Goal: Contribute content: Add original content to the website for others to see

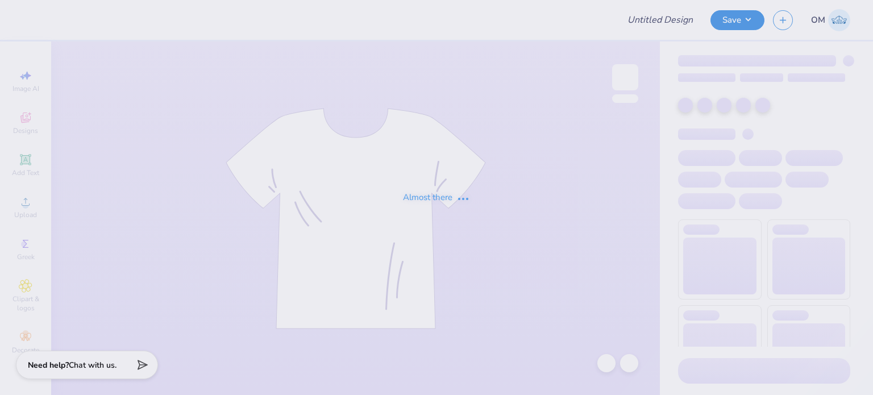
type input "Ritual Merch"
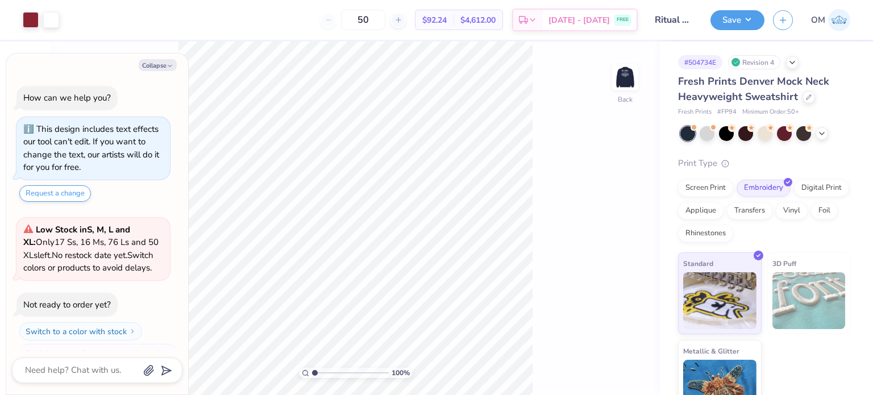
scroll to position [18, 0]
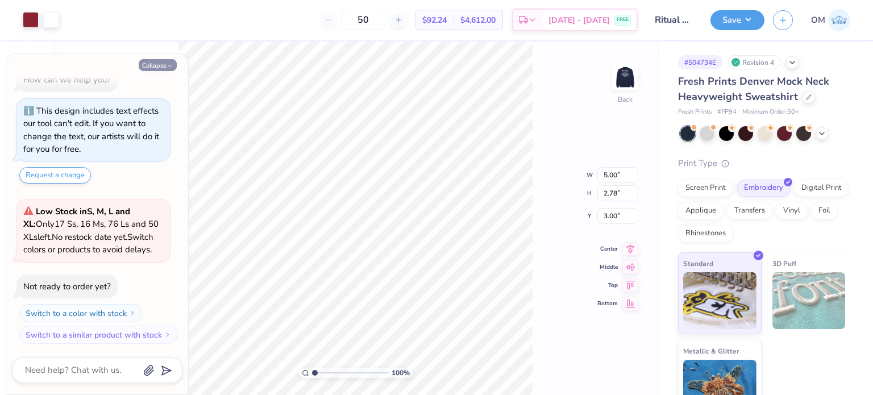
click at [156, 59] on button "Collapse" at bounding box center [158, 65] width 38 height 12
type textarea "x"
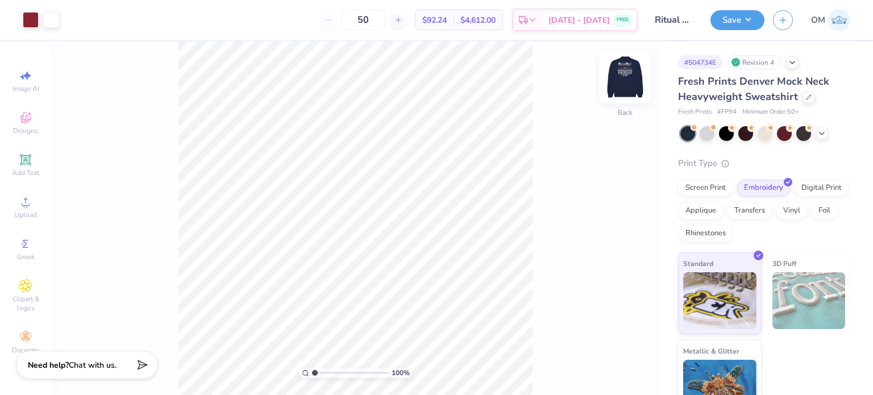
click at [624, 73] on img at bounding box center [624, 77] width 45 height 45
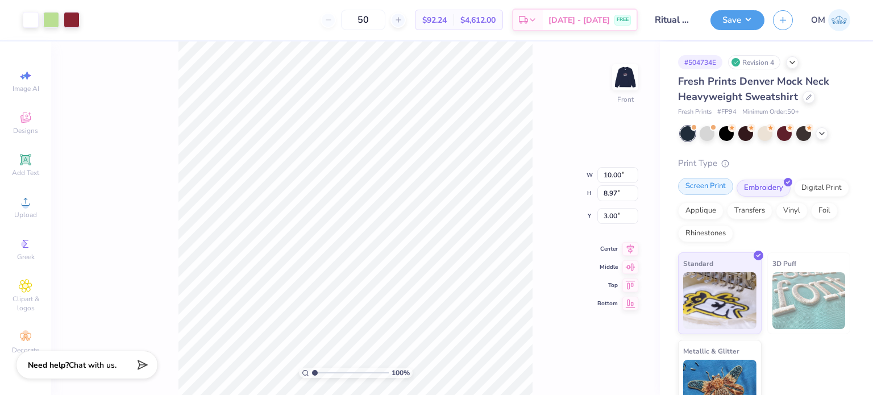
click at [698, 195] on div "Screen Print" at bounding box center [705, 186] width 55 height 17
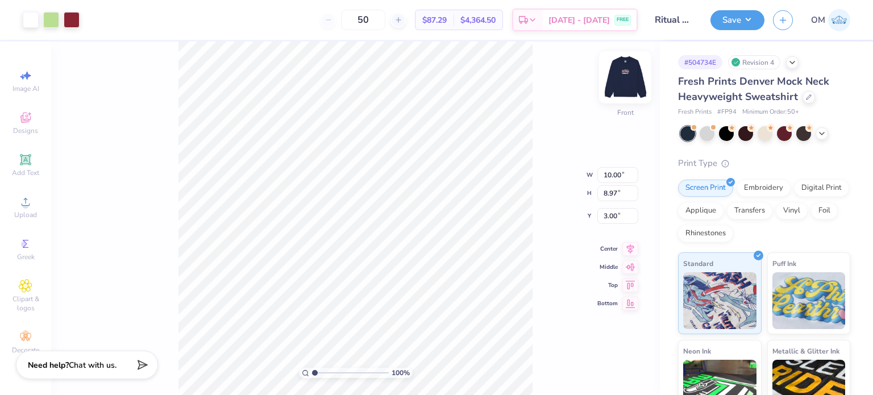
click at [631, 87] on img at bounding box center [624, 77] width 45 height 45
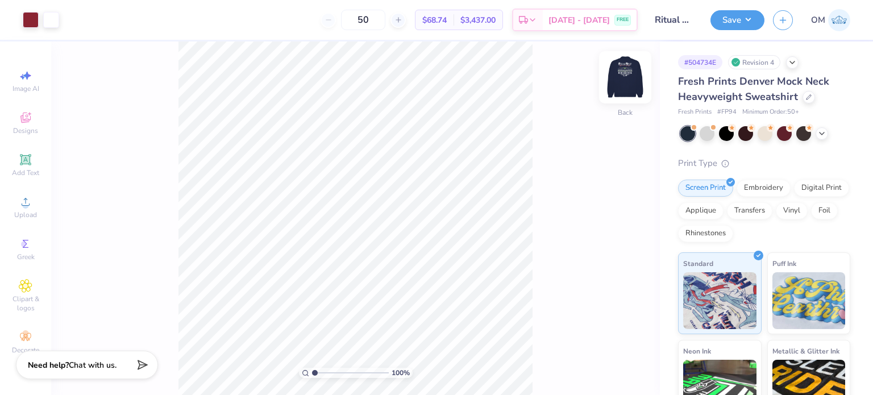
click at [633, 87] on img at bounding box center [624, 77] width 45 height 45
click at [634, 70] on img at bounding box center [624, 77] width 45 height 45
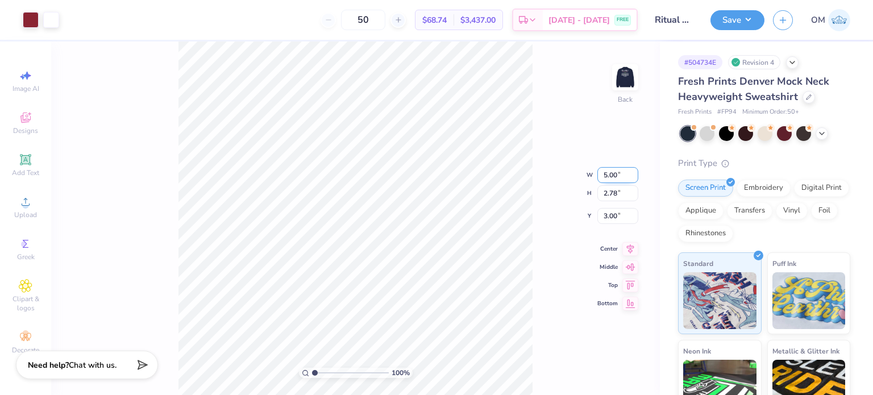
click at [614, 176] on input "5.00" at bounding box center [617, 175] width 41 height 16
type input "8.00"
type input "4.45"
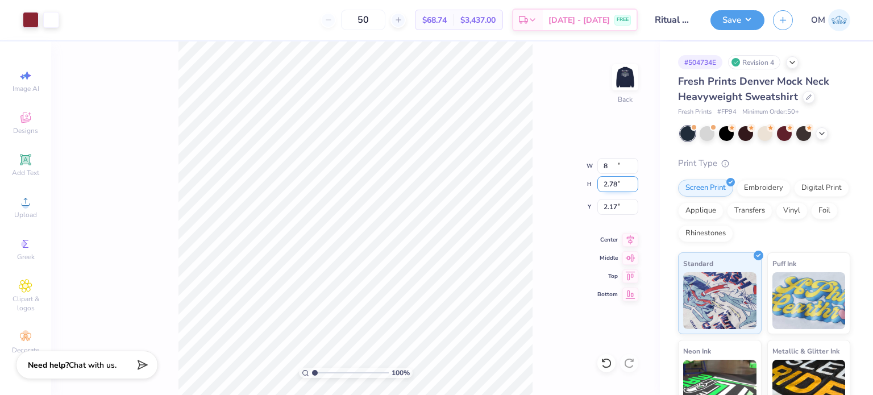
type input "2.17"
click at [612, 192] on div "100 % Back W 8.00 8.00 " H 4.45 4.45 " Y 2.17 2.17 " Center Middle Top Bottom" at bounding box center [355, 217] width 608 height 353
click at [612, 192] on div "100 % Back W 8.00 H 4.45 Y 2.17 Center Middle Top Bottom" at bounding box center [355, 217] width 608 height 353
click at [612, 192] on div "100 % Back" at bounding box center [355, 217] width 608 height 353
type input "3.00"
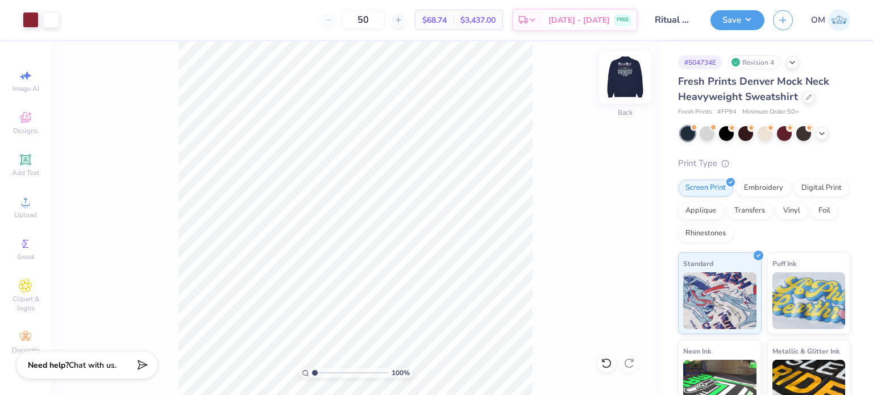
click at [612, 74] on img at bounding box center [624, 77] width 45 height 45
click at [622, 63] on img at bounding box center [624, 77] width 45 height 45
click at [751, 187] on div "Embroidery" at bounding box center [763, 186] width 54 height 17
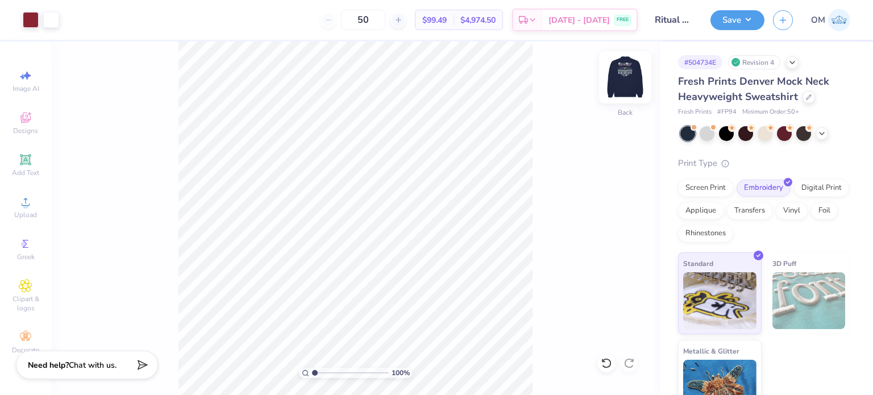
click at [622, 68] on img at bounding box center [624, 77] width 45 height 45
click at [630, 59] on div "100 % Front" at bounding box center [355, 217] width 608 height 353
click at [618, 93] on img at bounding box center [624, 77] width 45 height 45
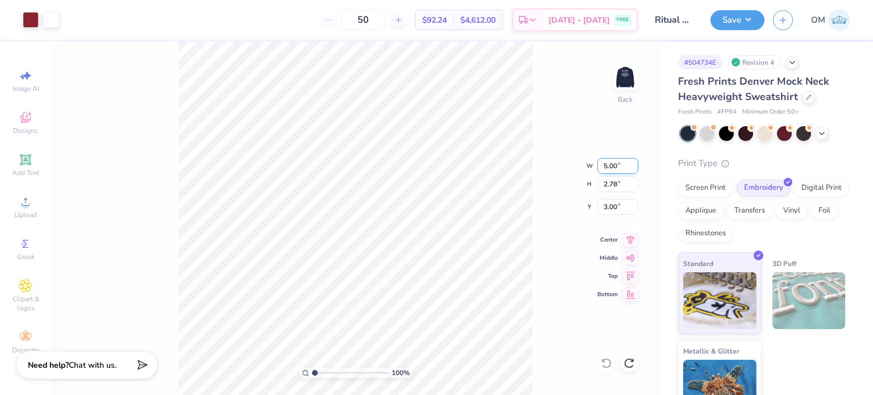
click at [607, 162] on input "5.00" at bounding box center [617, 166] width 41 height 16
type input "8.00"
type input "4.45"
type input "2.17"
click at [544, 144] on div "100 % Back W 8.00 8.00 " H 4.45 4.45 " Y 2.17 2.17 " Center Middle Top Bottom" at bounding box center [355, 217] width 608 height 353
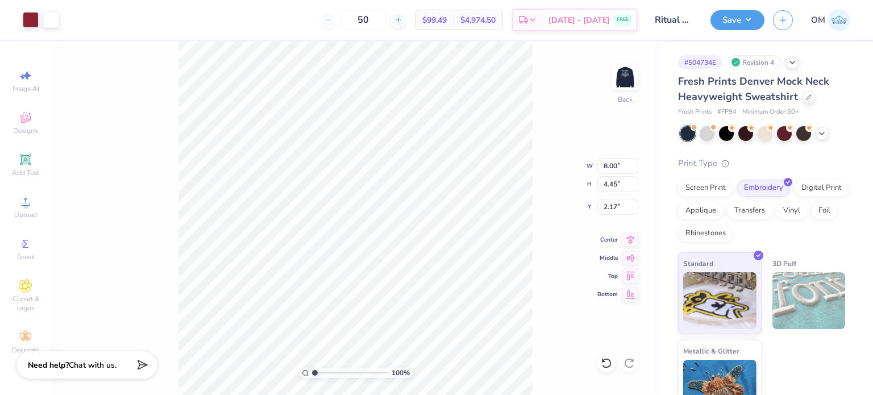
type input "3.00"
click at [735, 19] on button "Save" at bounding box center [737, 19] width 54 height 20
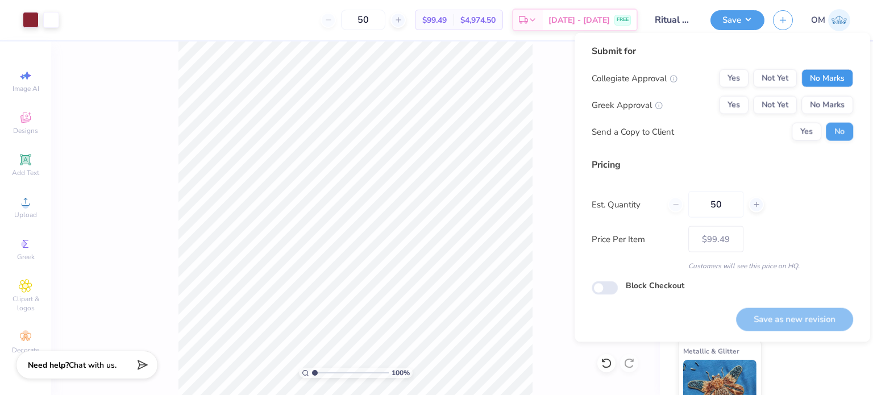
click at [832, 77] on button "No Marks" at bounding box center [827, 78] width 52 height 18
click at [757, 74] on button "Not Yet" at bounding box center [775, 78] width 44 height 18
click at [747, 74] on button "Yes" at bounding box center [734, 78] width 30 height 18
click at [741, 96] on button "Yes" at bounding box center [734, 105] width 30 height 18
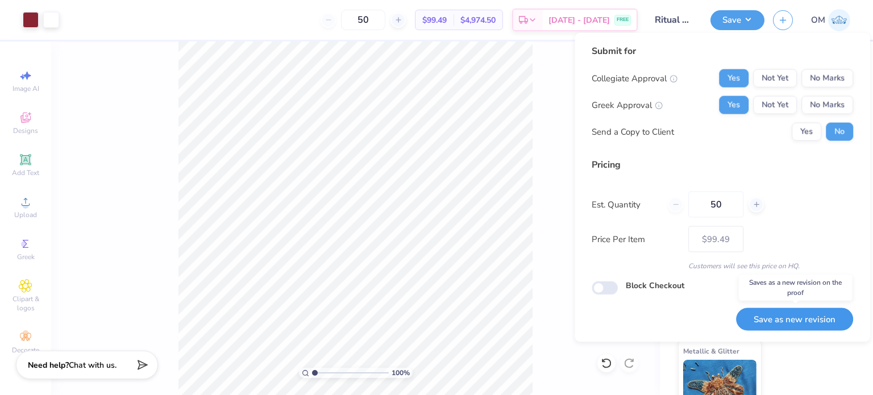
click at [782, 324] on button "Save as new revision" at bounding box center [794, 318] width 117 height 23
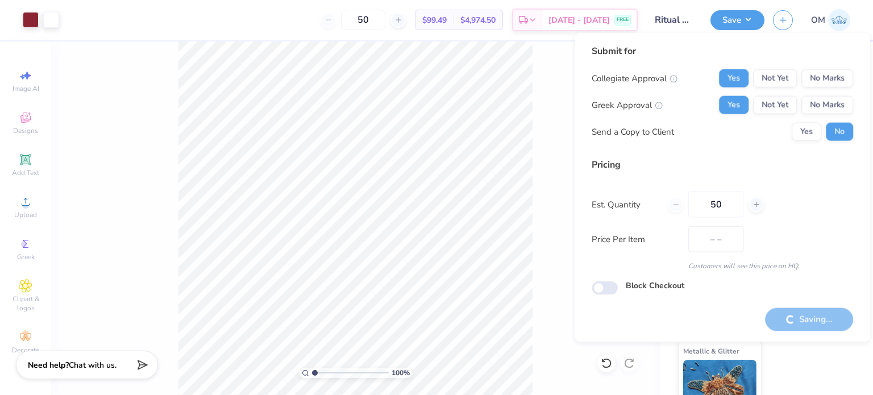
type input "$99.49"
click at [543, 107] on div "100 % Back" at bounding box center [355, 217] width 608 height 353
